Goal: Information Seeking & Learning: Learn about a topic

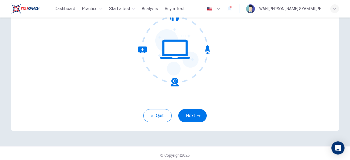
scroll to position [68, 0]
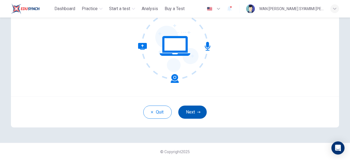
click at [182, 114] on button "Next" at bounding box center [192, 112] width 28 height 13
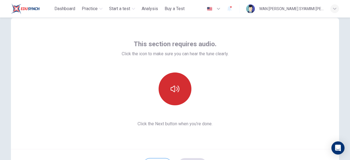
scroll to position [13, 0]
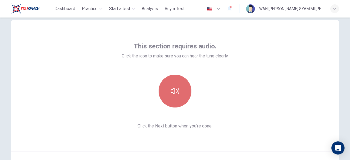
click at [177, 82] on button "button" at bounding box center [175, 91] width 33 height 33
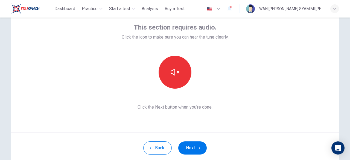
scroll to position [40, 0]
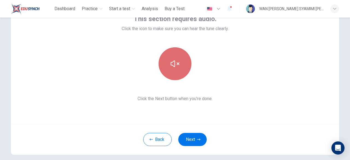
click at [174, 66] on icon "button" at bounding box center [175, 63] width 9 height 7
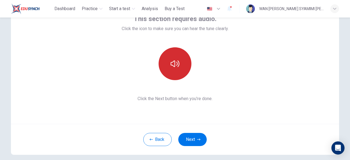
click at [174, 66] on icon "button" at bounding box center [175, 63] width 9 height 7
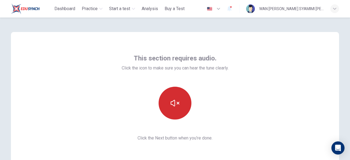
scroll to position [0, 0]
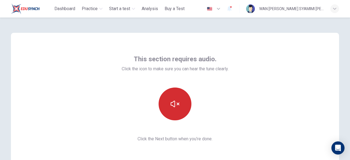
click at [167, 107] on button "button" at bounding box center [175, 104] width 33 height 33
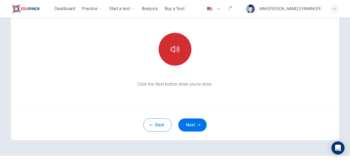
scroll to position [27, 0]
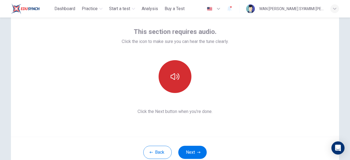
click at [180, 85] on button "button" at bounding box center [175, 76] width 33 height 33
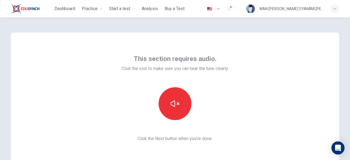
scroll to position [0, 0]
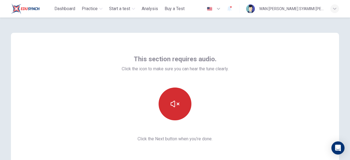
click at [166, 101] on button "button" at bounding box center [175, 104] width 33 height 33
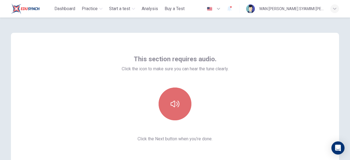
click at [166, 101] on button "button" at bounding box center [175, 104] width 33 height 33
click at [171, 108] on icon "button" at bounding box center [175, 104] width 9 height 9
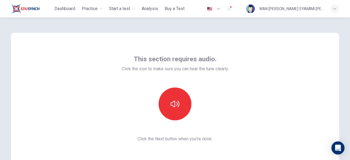
click at [171, 108] on icon "button" at bounding box center [175, 104] width 9 height 9
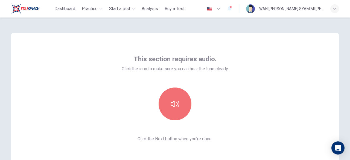
click at [171, 108] on icon "button" at bounding box center [175, 104] width 9 height 9
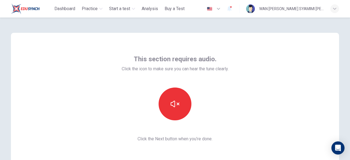
click at [171, 108] on icon "button" at bounding box center [175, 104] width 9 height 9
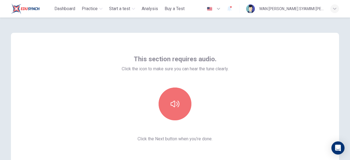
click at [171, 108] on icon "button" at bounding box center [175, 104] width 9 height 9
click at [177, 102] on icon "button" at bounding box center [175, 104] width 9 height 9
click at [177, 102] on icon "button" at bounding box center [175, 104] width 9 height 7
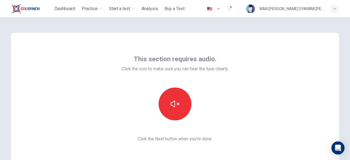
click at [165, 110] on button "button" at bounding box center [175, 104] width 33 height 33
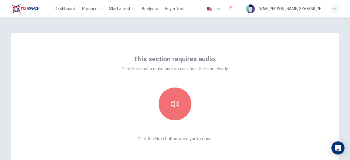
click at [165, 110] on button "button" at bounding box center [175, 104] width 33 height 33
click at [173, 97] on button "button" at bounding box center [175, 104] width 33 height 33
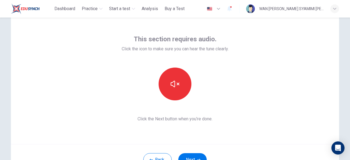
scroll to position [55, 0]
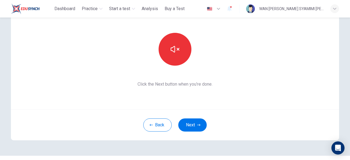
click at [174, 43] on button "button" at bounding box center [175, 49] width 33 height 33
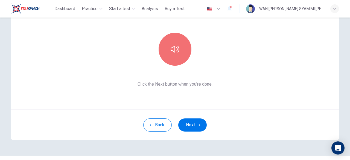
click at [175, 47] on icon "button" at bounding box center [175, 49] width 9 height 9
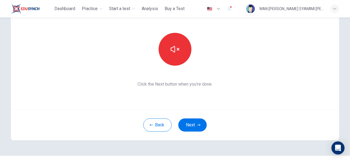
click at [175, 47] on icon "button" at bounding box center [175, 49] width 9 height 9
click at [177, 52] on icon "button" at bounding box center [175, 49] width 9 height 7
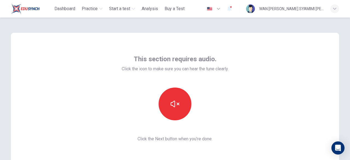
scroll to position [68, 0]
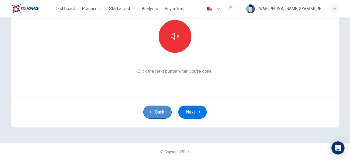
click at [146, 116] on button "Back" at bounding box center [157, 112] width 28 height 13
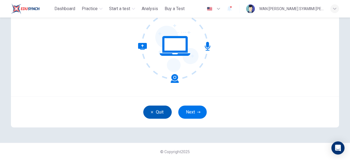
click at [149, 115] on button "Quit" at bounding box center [157, 112] width 28 height 13
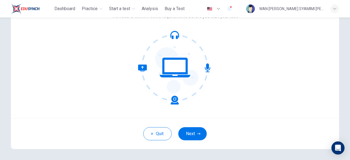
scroll to position [55, 0]
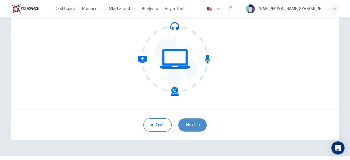
click at [188, 120] on button "Next" at bounding box center [192, 125] width 28 height 13
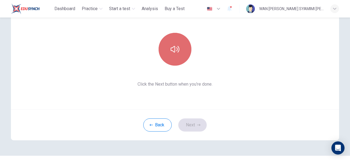
click at [169, 41] on button "button" at bounding box center [175, 49] width 33 height 33
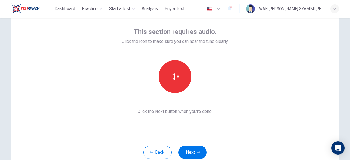
scroll to position [0, 0]
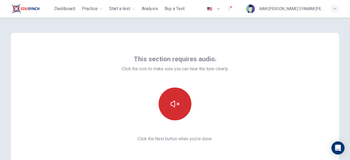
click at [174, 105] on icon "button" at bounding box center [175, 104] width 9 height 9
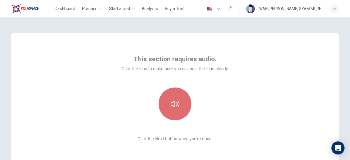
click at [168, 104] on button "button" at bounding box center [175, 104] width 33 height 33
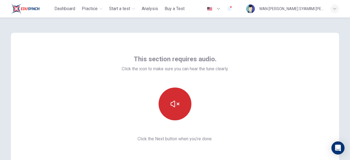
click at [161, 97] on button "button" at bounding box center [175, 104] width 33 height 33
click at [183, 111] on button "button" at bounding box center [175, 104] width 33 height 33
click at [174, 100] on icon "button" at bounding box center [175, 104] width 9 height 9
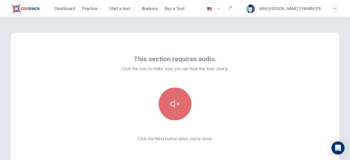
click at [175, 110] on button "button" at bounding box center [175, 104] width 33 height 33
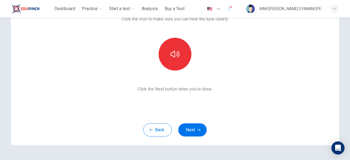
scroll to position [55, 0]
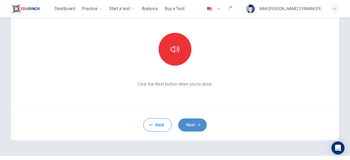
click at [183, 126] on button "Next" at bounding box center [192, 125] width 28 height 13
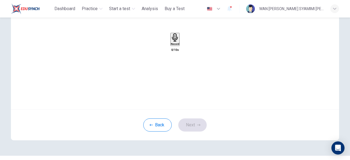
scroll to position [27, 0]
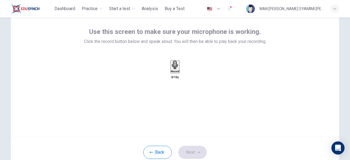
click at [171, 73] on div "Record" at bounding box center [175, 67] width 8 height 12
click at [180, 72] on icon "button" at bounding box center [180, 72] width 0 height 0
click at [187, 148] on button "Next" at bounding box center [192, 152] width 28 height 13
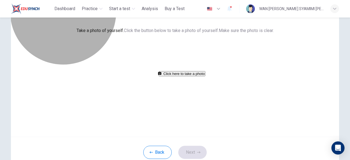
click at [193, 76] on button "Click here to take a photo" at bounding box center [182, 73] width 47 height 5
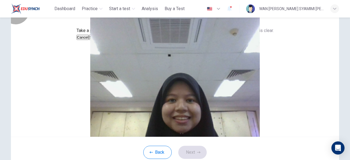
click at [98, 40] on button "Save" at bounding box center [93, 37] width 9 height 5
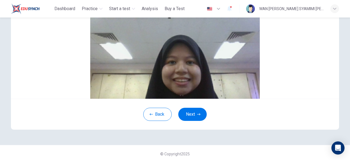
scroll to position [82, 0]
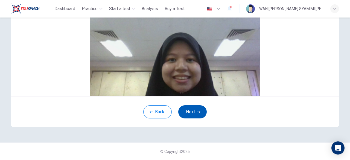
click at [189, 119] on button "Next" at bounding box center [192, 111] width 28 height 13
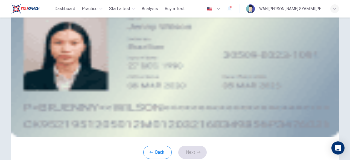
scroll to position [27, 0]
click at [56, 45] on icon "upload" at bounding box center [54, 43] width 4 height 4
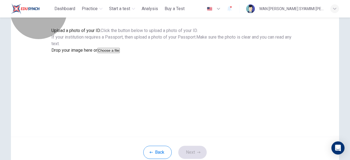
click at [120, 53] on button "Choose a file" at bounding box center [108, 50] width 22 height 5
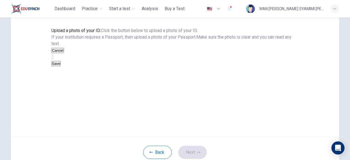
click at [61, 66] on button "Save" at bounding box center [55, 63] width 9 height 5
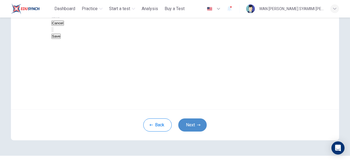
click at [180, 132] on button "Next" at bounding box center [192, 125] width 28 height 13
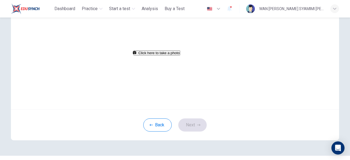
scroll to position [27, 0]
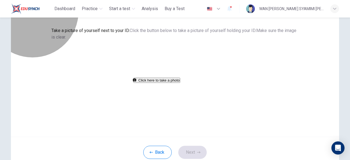
click at [162, 83] on button "Click here to take a photo" at bounding box center [157, 80] width 47 height 5
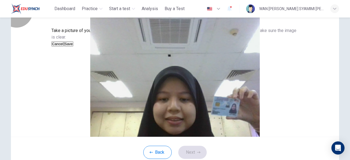
click at [64, 47] on button "Cancel" at bounding box center [57, 43] width 13 height 5
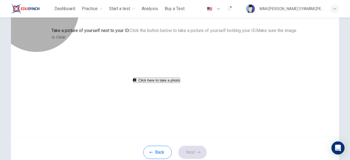
click at [166, 83] on button "Click here to take a photo" at bounding box center [157, 80] width 47 height 5
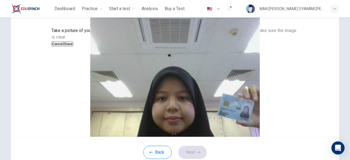
click at [73, 47] on button "Save" at bounding box center [68, 43] width 9 height 5
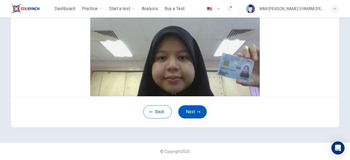
click at [198, 118] on button "Next" at bounding box center [192, 111] width 28 height 13
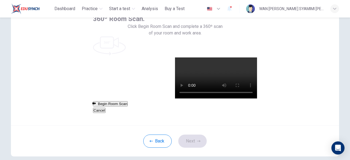
scroll to position [13, 0]
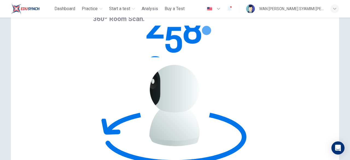
scroll to position [68, 0]
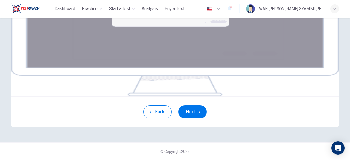
scroll to position [95, 0]
click at [186, 119] on button "Next" at bounding box center [192, 111] width 28 height 13
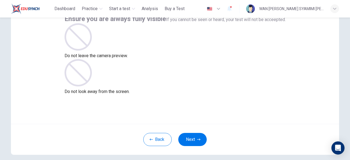
scroll to position [68, 0]
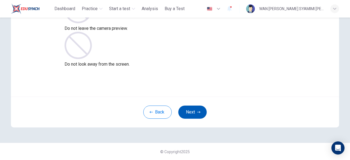
click at [195, 111] on button "Next" at bounding box center [192, 112] width 28 height 13
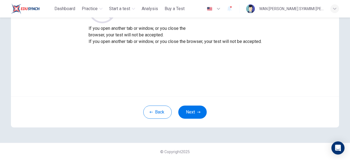
scroll to position [40, 0]
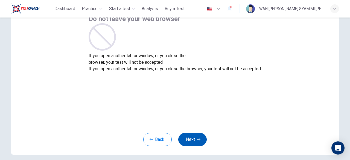
click at [188, 139] on button "Next" at bounding box center [192, 139] width 28 height 13
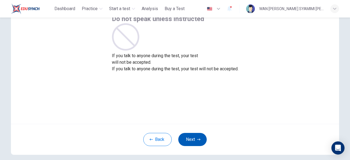
click at [188, 135] on button "Next" at bounding box center [192, 139] width 28 height 13
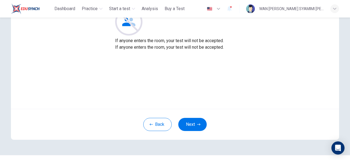
scroll to position [68, 0]
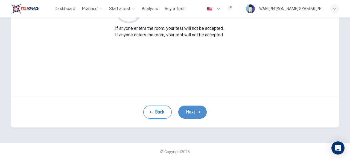
click at [199, 110] on button "Next" at bounding box center [192, 112] width 28 height 13
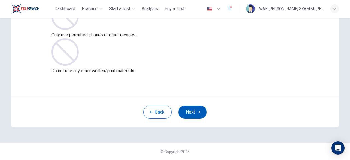
click at [202, 112] on button "Next" at bounding box center [192, 112] width 28 height 13
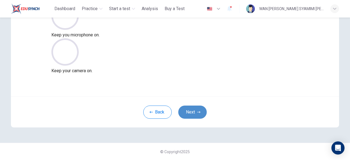
click at [198, 112] on icon "button" at bounding box center [198, 112] width 3 height 2
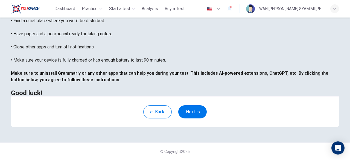
scroll to position [144, 0]
click at [194, 110] on button "Next" at bounding box center [192, 111] width 28 height 13
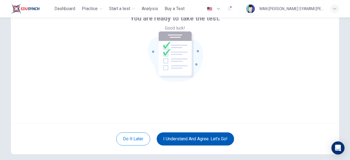
scroll to position [68, 0]
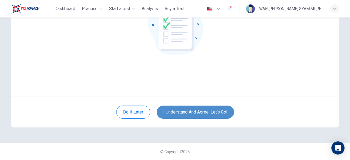
click at [201, 114] on button "I understand and agree. Let’s go!" at bounding box center [195, 112] width 77 height 13
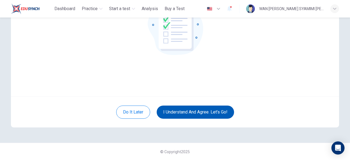
click at [206, 111] on button "I understand and agree. Let’s go!" at bounding box center [195, 112] width 77 height 13
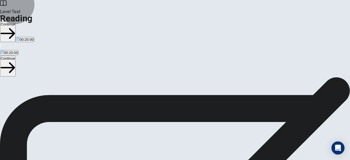
click at [16, 22] on button "Continue" at bounding box center [8, 32] width 16 height 21
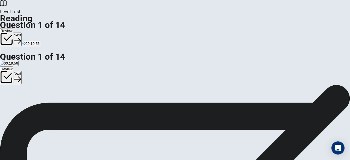
drag, startPoint x: 318, startPoint y: 38, endPoint x: 322, endPoint y: 15, distance: 23.9
click at [322, 15] on div "Level Test Reading Question 1 of 14 Review Next 00:19:56 Question 1 of 14 00:19…" at bounding box center [175, 80] width 350 height 160
drag, startPoint x: 311, startPoint y: 38, endPoint x: 158, endPoint y: 17, distance: 154.7
click at [158, 17] on div "Level Test Reading Question 1 of 14 Review Next 00:19:53 Question 1 of 14 00:19…" at bounding box center [175, 80] width 350 height 160
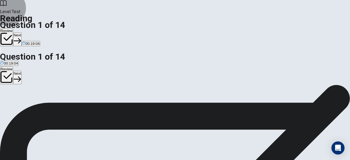
click at [22, 33] on button "Next" at bounding box center [17, 39] width 8 height 13
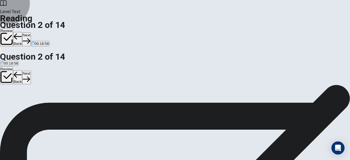
click at [13, 28] on button "Review" at bounding box center [6, 37] width 13 height 18
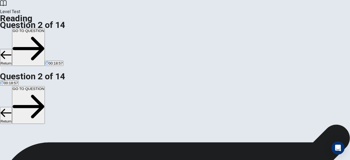
scroll to position [13, 0]
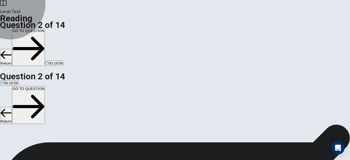
click at [45, 28] on button "GO TO QUESTION" at bounding box center [28, 47] width 33 height 38
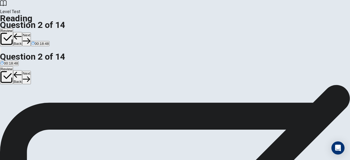
scroll to position [33, 0]
drag, startPoint x: 203, startPoint y: 92, endPoint x: 94, endPoint y: 104, distance: 109.9
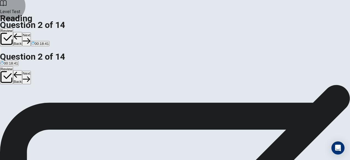
click at [31, 33] on button "Next" at bounding box center [26, 39] width 8 height 13
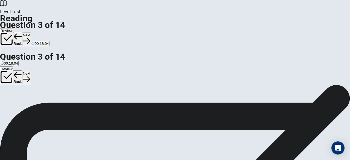
scroll to position [69, 0]
click at [31, 33] on button "Next" at bounding box center [26, 39] width 8 height 13
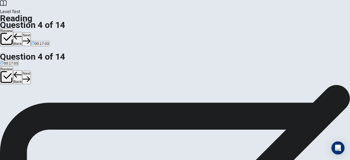
click at [261, 16] on div "Level Test Reading Question 4 of 14 Review Back Next 00:17:03" at bounding box center [175, 26] width 350 height 53
click at [31, 33] on button "Next" at bounding box center [26, 39] width 8 height 13
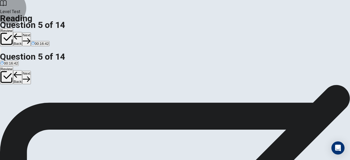
click at [31, 33] on button "Next" at bounding box center [26, 39] width 8 height 13
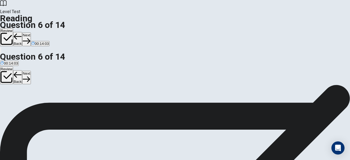
scroll to position [38, 0]
click at [31, 33] on button "Next" at bounding box center [26, 39] width 8 height 13
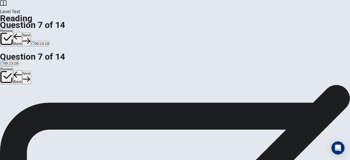
scroll to position [36, 0]
click at [31, 33] on button "Next" at bounding box center [26, 39] width 8 height 13
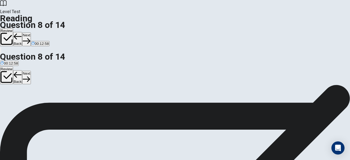
click at [31, 33] on button "Next" at bounding box center [26, 39] width 8 height 13
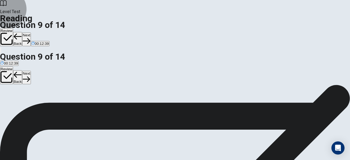
click at [31, 33] on button "Next" at bounding box center [26, 39] width 8 height 13
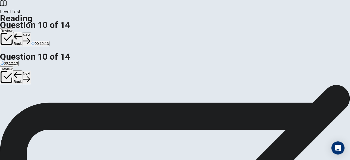
scroll to position [56, 0]
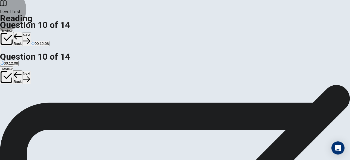
click at [31, 33] on button "Next" at bounding box center [26, 39] width 8 height 13
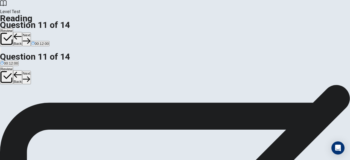
scroll to position [0, 0]
click at [31, 33] on button "Next" at bounding box center [26, 39] width 8 height 13
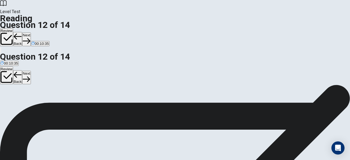
scroll to position [15, 0]
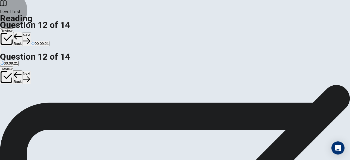
click at [31, 33] on button "Next" at bounding box center [26, 39] width 8 height 13
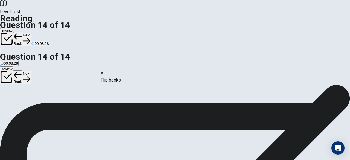
drag, startPoint x: 59, startPoint y: 81, endPoint x: 147, endPoint y: 84, distance: 88.5
drag, startPoint x: 74, startPoint y: 100, endPoint x: 277, endPoint y: 80, distance: 203.8
drag, startPoint x: 72, startPoint y: 125, endPoint x: 164, endPoint y: 105, distance: 93.6
drag, startPoint x: 59, startPoint y: 125, endPoint x: 250, endPoint y: 106, distance: 192.5
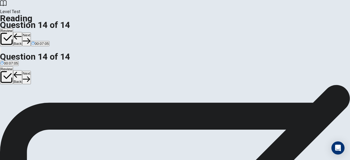
scroll to position [46, 0]
drag, startPoint x: 67, startPoint y: 123, endPoint x: 165, endPoint y: 123, distance: 98.0
click at [31, 33] on button "Next" at bounding box center [26, 39] width 8 height 13
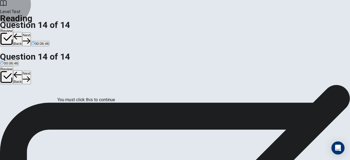
click at [13, 28] on button "Review" at bounding box center [6, 37] width 13 height 18
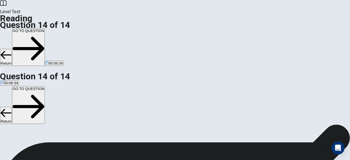
scroll to position [61, 0]
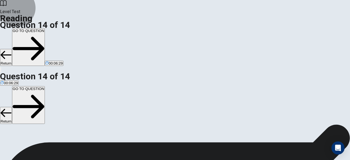
click at [12, 49] on button "Return" at bounding box center [6, 57] width 12 height 17
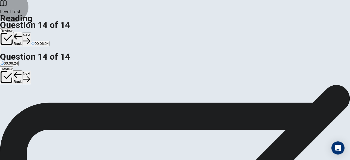
click at [22, 32] on button "Back" at bounding box center [17, 39] width 9 height 14
click at [22, 33] on icon "button" at bounding box center [18, 37] width 8 height 8
click at [22, 32] on button "Back" at bounding box center [17, 39] width 9 height 14
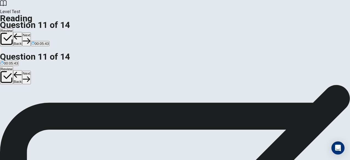
scroll to position [27, 0]
click at [22, 32] on button "Back" at bounding box center [17, 39] width 9 height 14
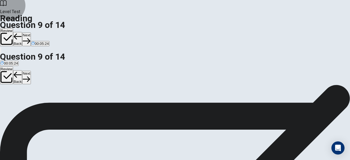
click at [22, 32] on button "Back" at bounding box center [17, 39] width 9 height 14
click at [31, 33] on button "Next" at bounding box center [26, 39] width 8 height 13
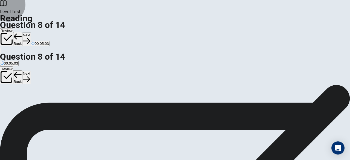
click at [31, 33] on button "Next" at bounding box center [26, 39] width 8 height 13
click at [265, 28] on div "Review Back Next 00:05:02" at bounding box center [175, 37] width 350 height 19
click at [31, 33] on button "Next" at bounding box center [26, 39] width 8 height 13
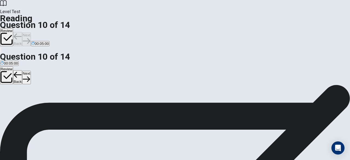
click at [265, 28] on div "Review Back Next 00:05:00" at bounding box center [175, 37] width 350 height 19
click at [31, 33] on button "Next" at bounding box center [26, 39] width 8 height 13
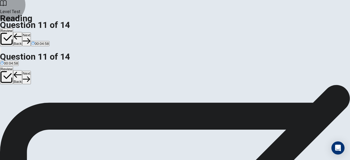
click at [31, 33] on button "Next" at bounding box center [26, 39] width 8 height 13
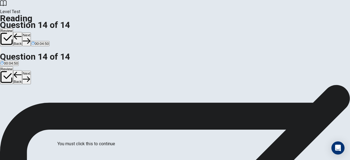
scroll to position [44, 0]
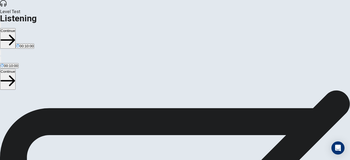
scroll to position [58, 0]
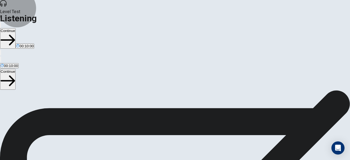
click at [16, 28] on button "Continue" at bounding box center [8, 38] width 16 height 21
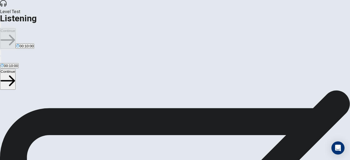
scroll to position [8, 0]
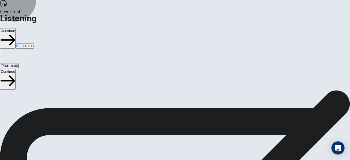
click at [16, 28] on button "Continue" at bounding box center [8, 38] width 16 height 21
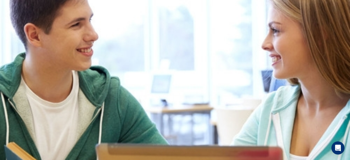
scroll to position [0, 0]
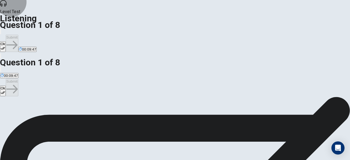
click at [6, 41] on button "Ok" at bounding box center [3, 46] width 6 height 11
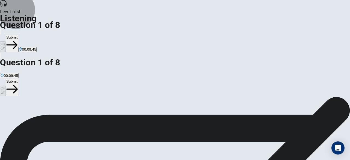
click at [18, 35] on button "Submit" at bounding box center [12, 43] width 12 height 17
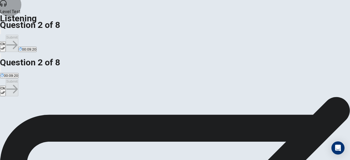
click at [6, 41] on button "Ok" at bounding box center [3, 46] width 6 height 11
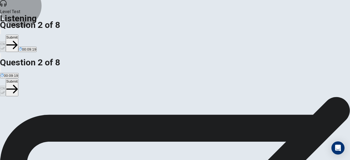
click at [18, 39] on icon "button" at bounding box center [11, 44] width 11 height 11
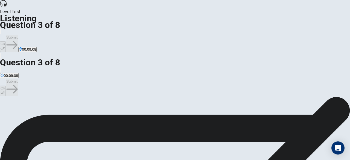
click at [6, 41] on button "Ok" at bounding box center [3, 46] width 6 height 11
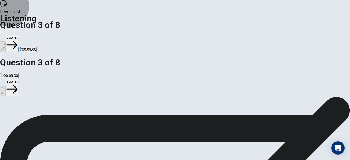
click at [18, 35] on button "Submit" at bounding box center [12, 43] width 12 height 17
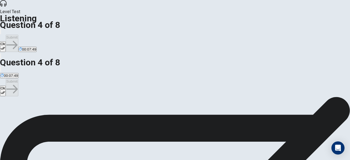
click at [6, 41] on button "Ok" at bounding box center [3, 46] width 6 height 11
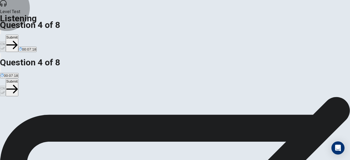
click at [18, 35] on button "Submit" at bounding box center [12, 43] width 12 height 17
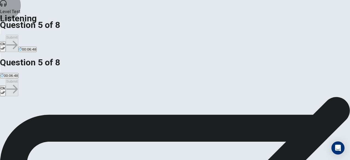
click at [6, 41] on button "Ok" at bounding box center [3, 46] width 6 height 11
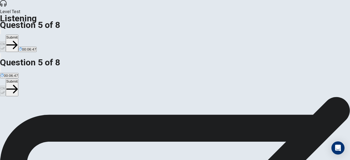
click at [18, 35] on button "Submit" at bounding box center [12, 43] width 12 height 17
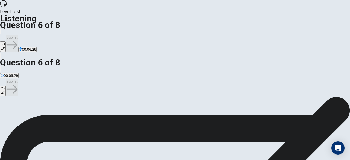
click at [6, 41] on button "Ok" at bounding box center [3, 46] width 6 height 11
click at [18, 35] on button "Submit" at bounding box center [12, 43] width 12 height 17
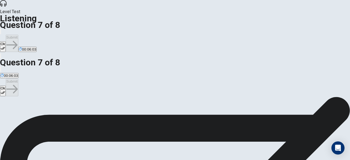
click at [6, 41] on button "Ok" at bounding box center [3, 46] width 6 height 11
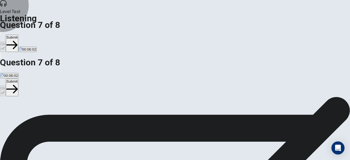
click at [18, 35] on button "Submit" at bounding box center [12, 43] width 12 height 17
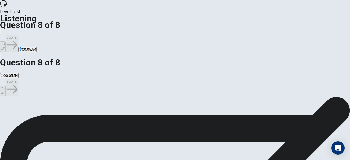
click at [6, 41] on button "Ok" at bounding box center [3, 46] width 6 height 11
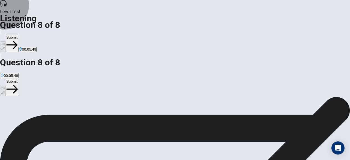
click at [18, 35] on button "Submit" at bounding box center [12, 43] width 12 height 17
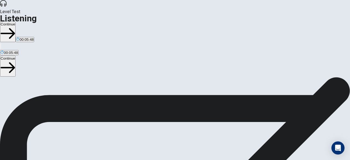
scroll to position [27, 0]
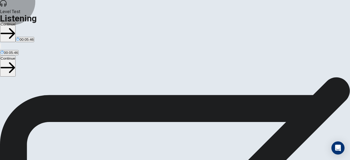
click at [16, 22] on button "Continue" at bounding box center [8, 32] width 16 height 21
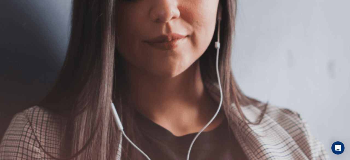
scroll to position [0, 0]
drag, startPoint x: 162, startPoint y: 37, endPoint x: 162, endPoint y: 73, distance: 35.9
drag, startPoint x: 169, startPoint y: 105, endPoint x: 175, endPoint y: 108, distance: 6.6
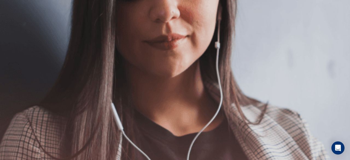
click at [16, 28] on button "Continue" at bounding box center [8, 38] width 16 height 21
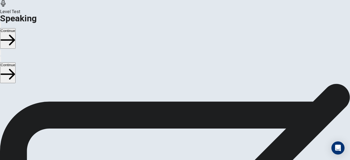
scroll to position [55, 0]
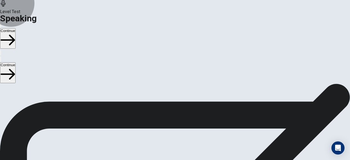
click at [16, 28] on button "Continue" at bounding box center [8, 38] width 16 height 21
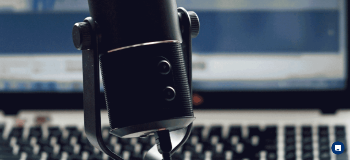
scroll to position [48, 0]
click at [16, 28] on button "Continue" at bounding box center [8, 38] width 16 height 21
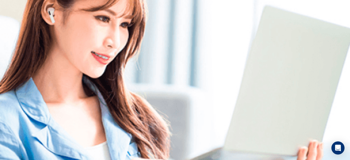
drag, startPoint x: 166, startPoint y: 59, endPoint x: 168, endPoint y: 92, distance: 32.6
drag, startPoint x: 171, startPoint y: 96, endPoint x: 173, endPoint y: 109, distance: 13.3
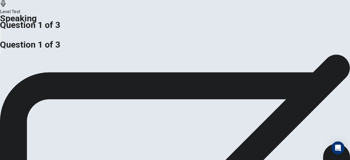
drag, startPoint x: 176, startPoint y: 115, endPoint x: 175, endPoint y: 95, distance: 20.3
drag, startPoint x: 175, startPoint y: 99, endPoint x: 176, endPoint y: 102, distance: 3.0
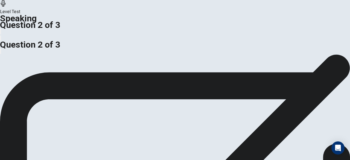
drag, startPoint x: 187, startPoint y: 103, endPoint x: 187, endPoint y: 116, distance: 12.9
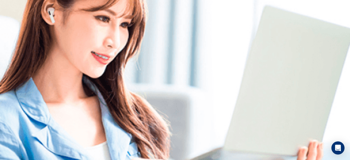
drag, startPoint x: 190, startPoint y: 119, endPoint x: 190, endPoint y: 92, distance: 26.6
drag, startPoint x: 201, startPoint y: 96, endPoint x: 189, endPoint y: 104, distance: 14.6
drag, startPoint x: 176, startPoint y: 103, endPoint x: 171, endPoint y: 104, distance: 5.0
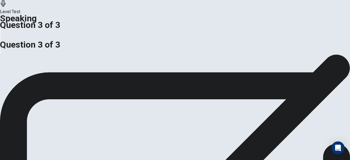
drag, startPoint x: 171, startPoint y: 104, endPoint x: 183, endPoint y: 107, distance: 12.9
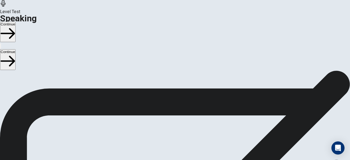
scroll to position [21, 0]
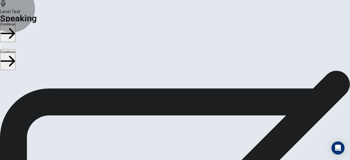
click at [16, 22] on button "Continue" at bounding box center [8, 32] width 16 height 21
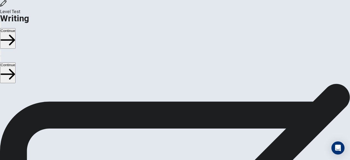
scroll to position [0, 0]
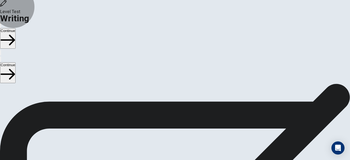
click at [16, 28] on button "Continue" at bounding box center [8, 38] width 16 height 21
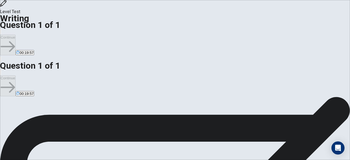
scroll to position [18, 0]
drag, startPoint x: 186, startPoint y: 137, endPoint x: 173, endPoint y: 28, distance: 108.9
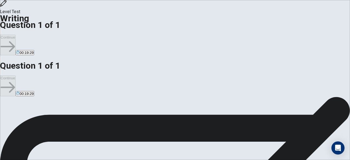
type textarea "*"
drag, startPoint x: 175, startPoint y: 26, endPoint x: 178, endPoint y: 86, distance: 60.0
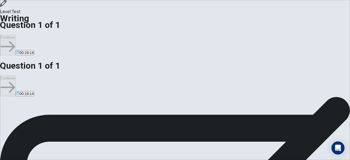
drag, startPoint x: 177, startPoint y: 63, endPoint x: 176, endPoint y: 79, distance: 15.3
type textarea "*"
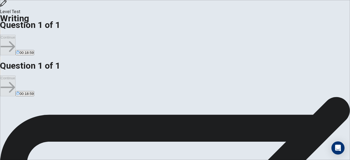
type textarea "*"
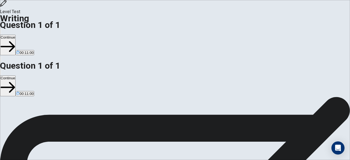
scroll to position [2, 0]
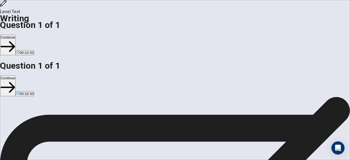
scroll to position [8, 0]
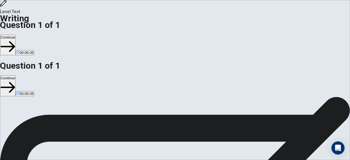
type textarea "**********"
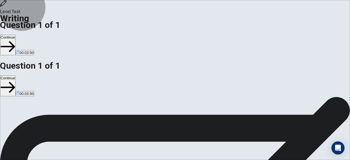
click at [16, 35] on button "Continue" at bounding box center [8, 45] width 16 height 21
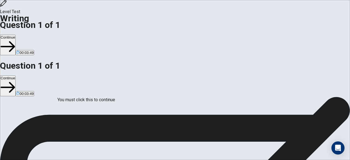
scroll to position [44, 0]
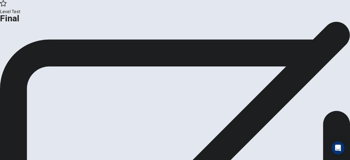
scroll to position [39, 0]
